Goal: Complete application form: Complete application form

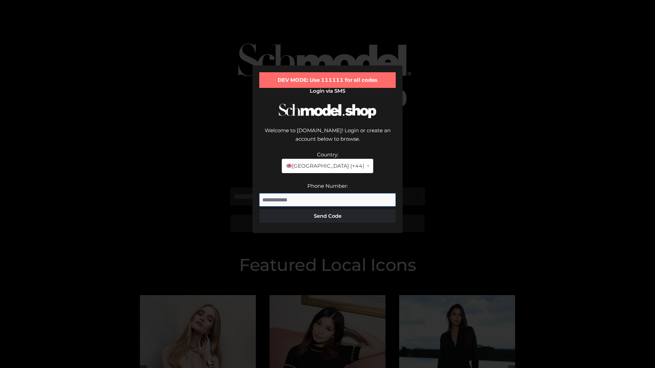
click at [327, 193] on input "Phone Number:" at bounding box center [327, 200] width 136 height 14
type input "**********"
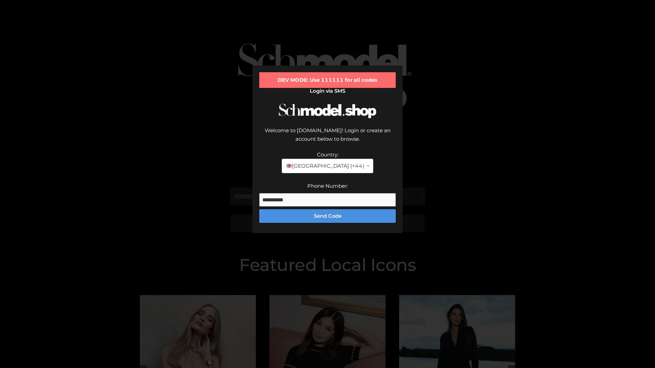
click at [327, 209] on button "Send Code" at bounding box center [327, 216] width 136 height 14
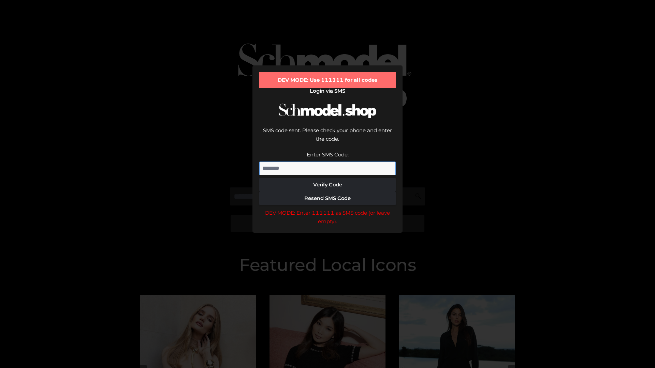
click at [327, 162] on input "Enter SMS Code:" at bounding box center [327, 169] width 136 height 14
type input "******"
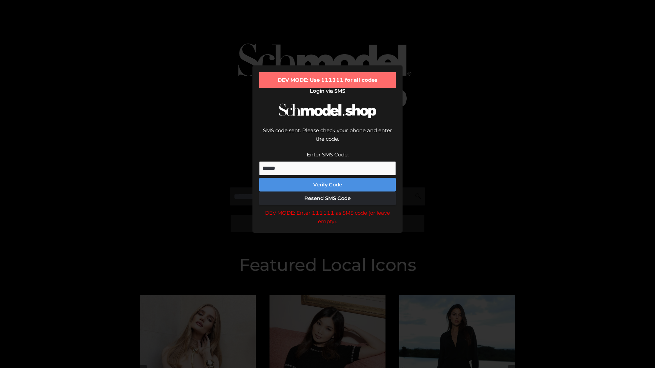
click at [327, 178] on button "Verify Code" at bounding box center [327, 185] width 136 height 14
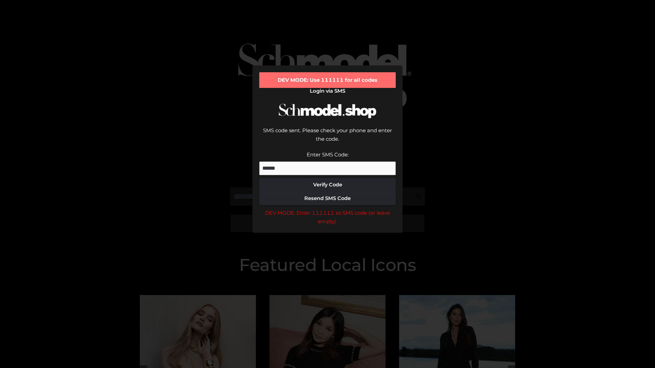
click at [327, 209] on div "DEV MODE: Enter 111111 as SMS code (or leave empty)." at bounding box center [327, 217] width 136 height 17
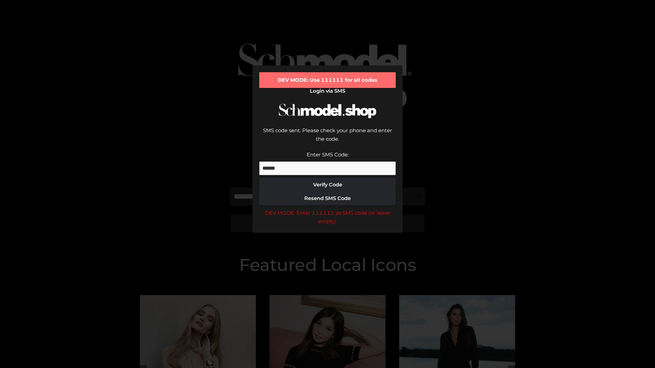
click at [327, 209] on div "DEV MODE: Enter 111111 as SMS code (or leave empty)." at bounding box center [327, 217] width 136 height 17
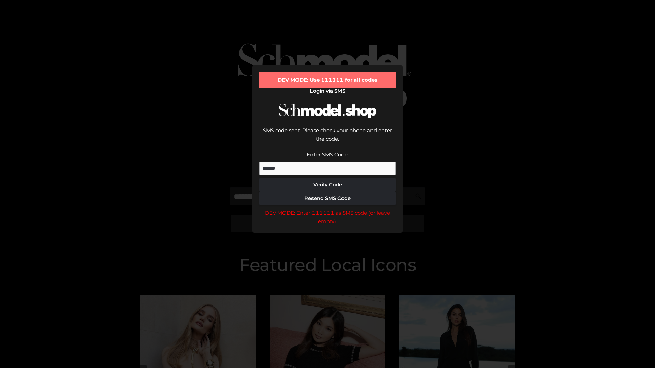
click at [327, 209] on div "DEV MODE: Enter 111111 as SMS code (or leave empty)." at bounding box center [327, 217] width 136 height 17
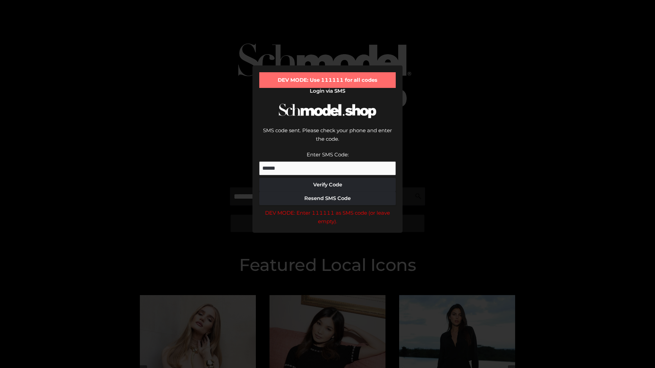
click at [327, 209] on div "DEV MODE: Enter 111111 as SMS code (or leave empty)." at bounding box center [327, 217] width 136 height 17
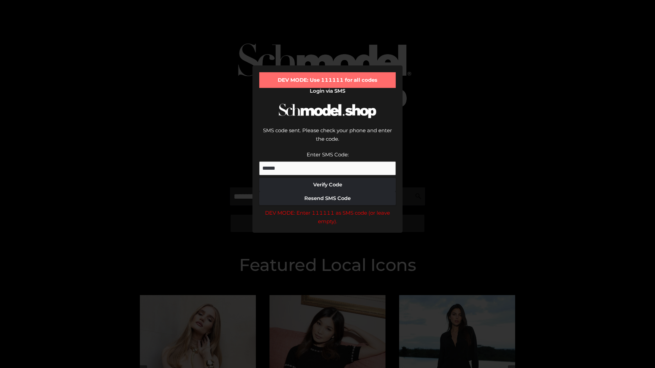
click at [327, 209] on div "DEV MODE: Enter 111111 as SMS code (or leave empty)." at bounding box center [327, 217] width 136 height 17
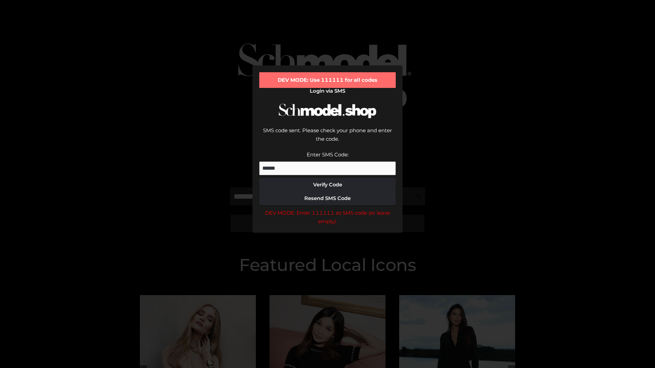
click at [327, 209] on div "DEV MODE: Enter 111111 as SMS code (or leave empty)." at bounding box center [327, 217] width 136 height 17
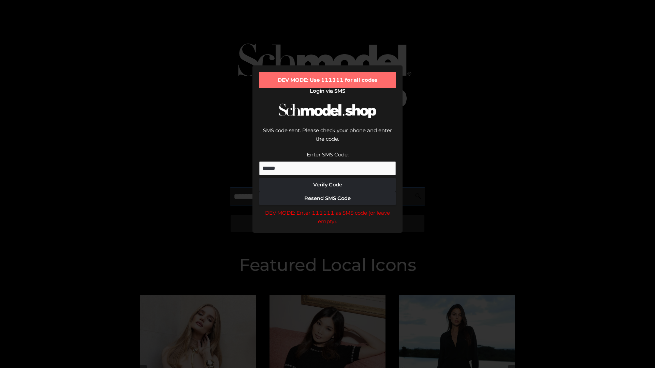
scroll to position [0, 35]
click at [327, 209] on div "DEV MODE: Enter 111111 as SMS code (or leave empty)." at bounding box center [327, 217] width 136 height 17
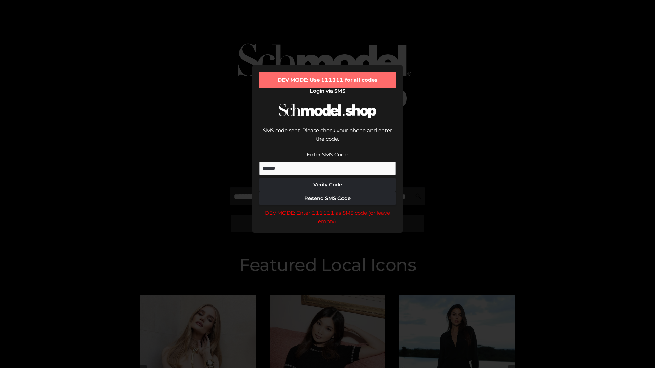
click at [327, 209] on div "DEV MODE: Enter 111111 as SMS code (or leave empty)." at bounding box center [327, 217] width 136 height 17
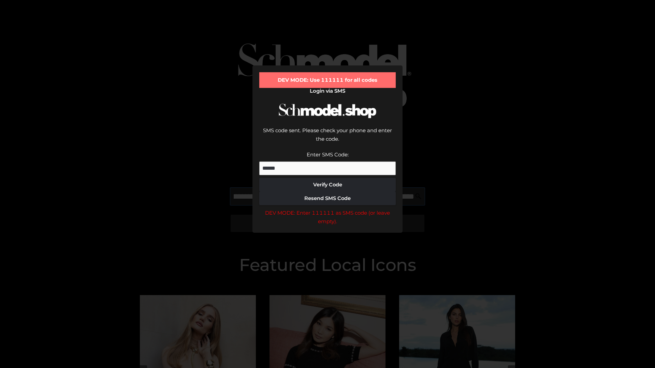
scroll to position [0, 74]
click at [327, 209] on div "DEV MODE: Enter 111111 as SMS code (or leave empty)." at bounding box center [327, 217] width 136 height 17
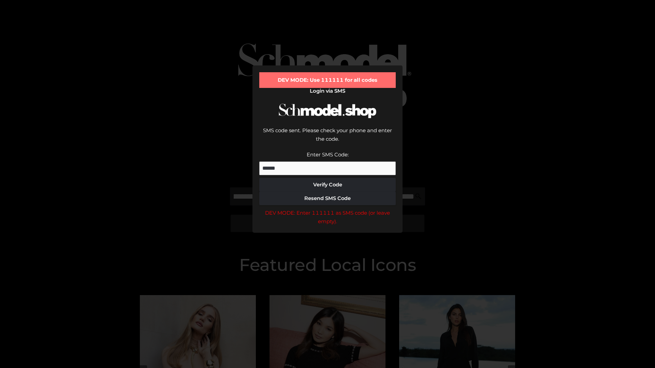
click at [327, 209] on div "DEV MODE: Enter 111111 as SMS code (or leave empty)." at bounding box center [327, 217] width 136 height 17
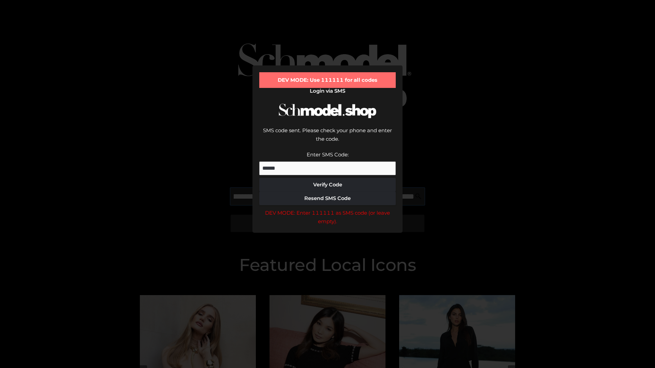
scroll to position [0, 116]
click at [327, 209] on div "DEV MODE: Enter 111111 as SMS code (or leave empty)." at bounding box center [327, 217] width 136 height 17
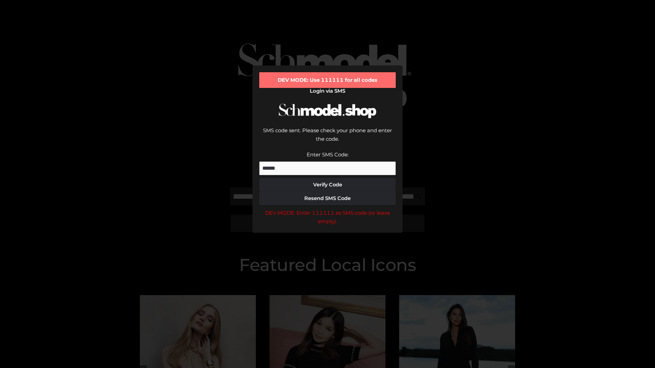
click at [327, 209] on div "DEV MODE: Enter 111111 as SMS code (or leave empty)." at bounding box center [327, 217] width 136 height 17
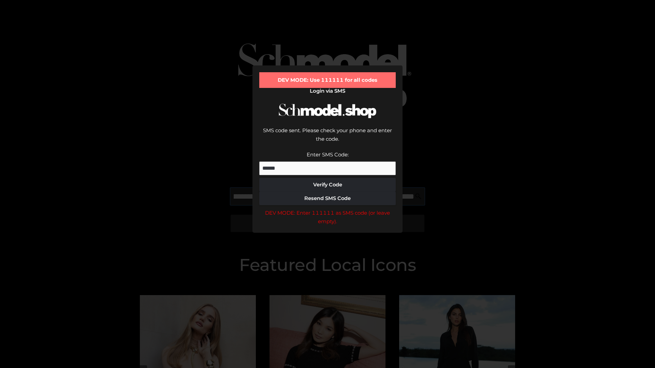
scroll to position [0, 159]
click at [327, 209] on div "DEV MODE: Enter 111111 as SMS code (or leave empty)." at bounding box center [327, 217] width 136 height 17
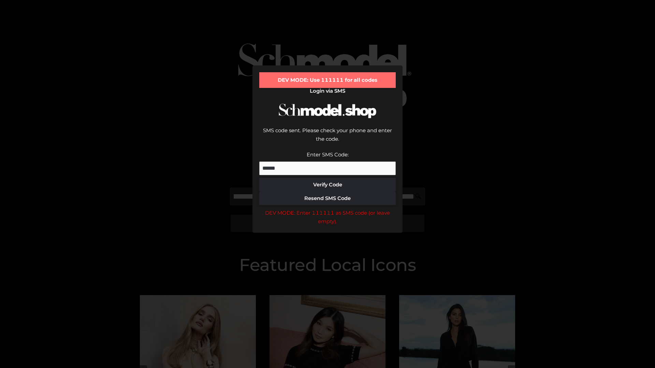
click at [327, 209] on div "DEV MODE: Enter 111111 as SMS code (or leave empty)." at bounding box center [327, 217] width 136 height 17
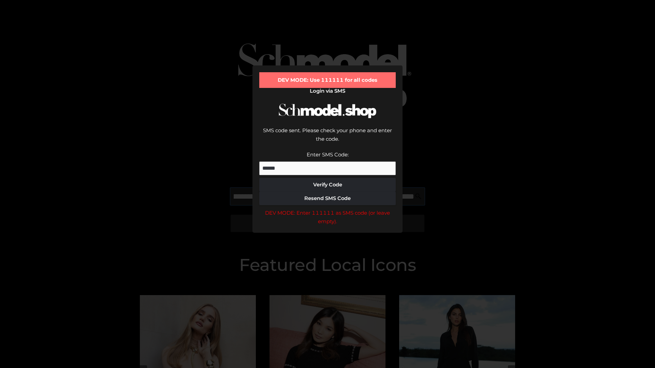
scroll to position [0, 198]
click at [327, 209] on div "DEV MODE: Enter 111111 as SMS code (or leave empty)." at bounding box center [327, 217] width 136 height 17
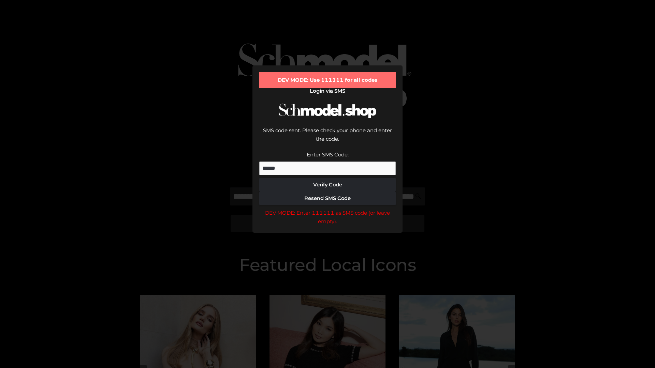
click at [327, 209] on div "DEV MODE: Enter 111111 as SMS code (or leave empty)." at bounding box center [327, 217] width 136 height 17
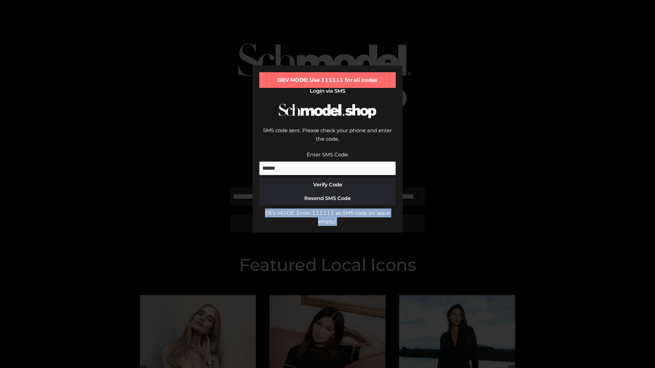
scroll to position [0, 0]
type input "**********"
